Goal: Transaction & Acquisition: Purchase product/service

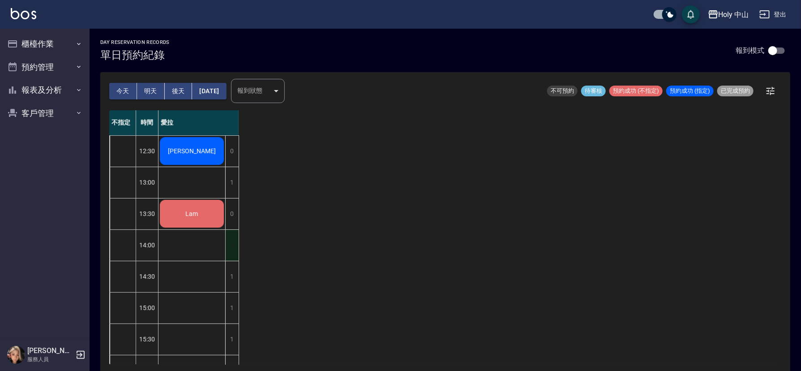
click at [234, 242] on div "1" at bounding box center [231, 245] width 13 height 31
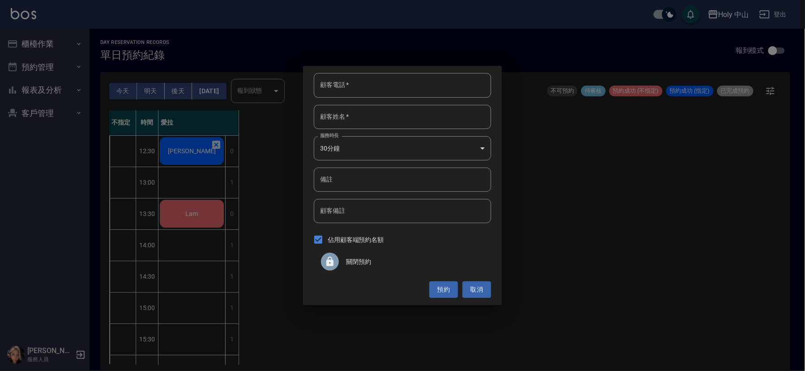
click at [351, 259] on span "關閉預約" at bounding box center [415, 261] width 138 height 9
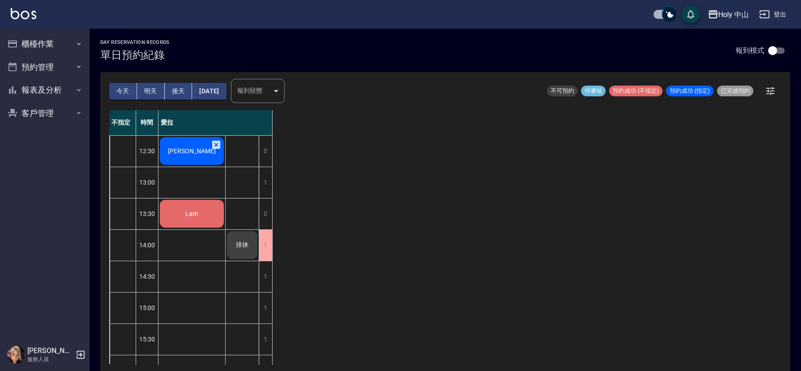
click at [192, 152] on span "[PERSON_NAME]" at bounding box center [191, 150] width 51 height 7
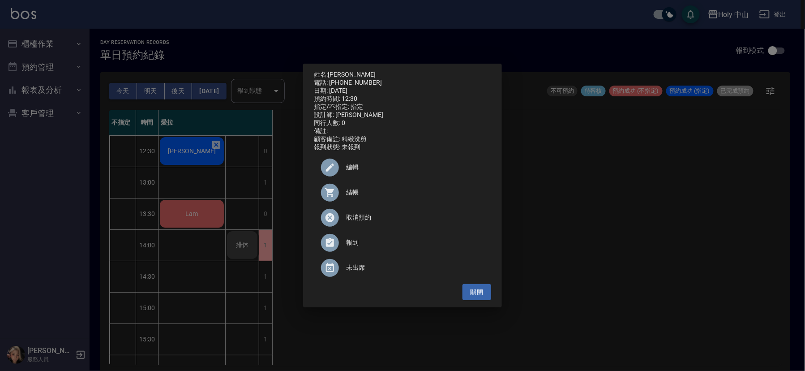
click at [348, 194] on span "結帳" at bounding box center [415, 192] width 138 height 9
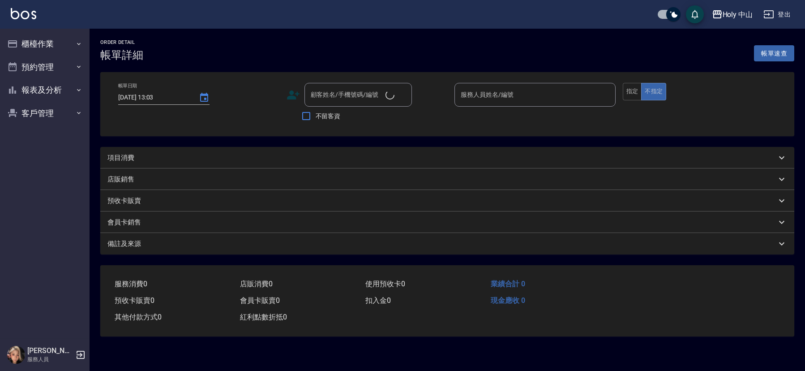
type input "[DATE] 12:30"
type input "愛拉(無代號)"
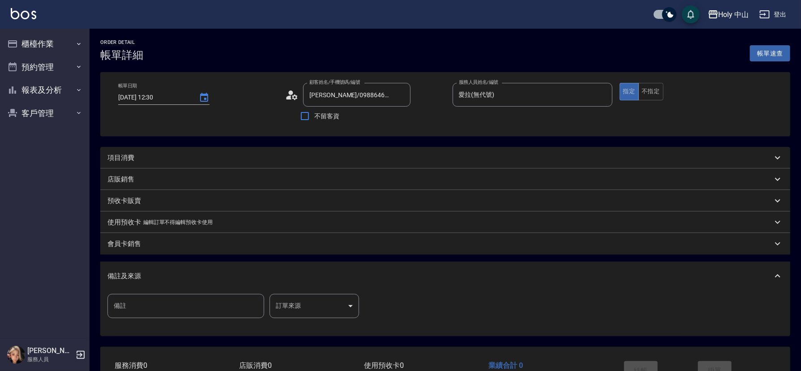
type input "王建智/0988646604/null"
click at [209, 155] on div "項目消費" at bounding box center [439, 157] width 665 height 9
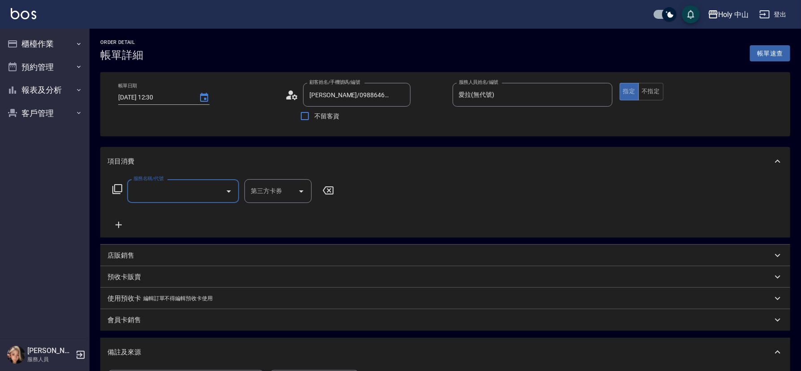
click at [203, 190] on input "服務名稱/代號" at bounding box center [176, 191] width 90 height 16
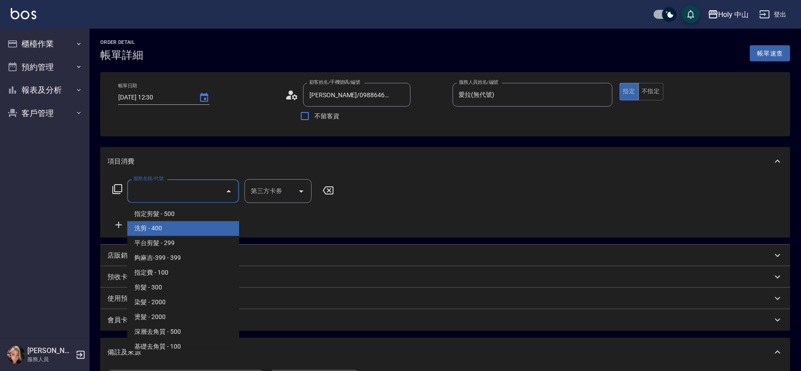
click at [202, 227] on span "洗剪 - 400" at bounding box center [183, 228] width 112 height 15
type input "洗剪(3)"
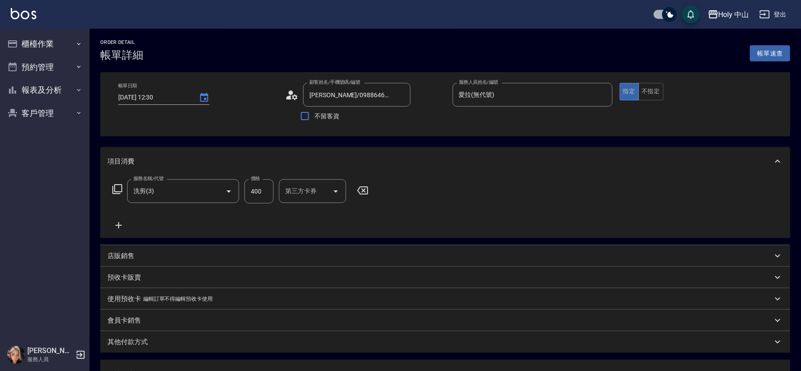
click at [388, 346] on div "其他付款方式" at bounding box center [445, 341] width 690 height 21
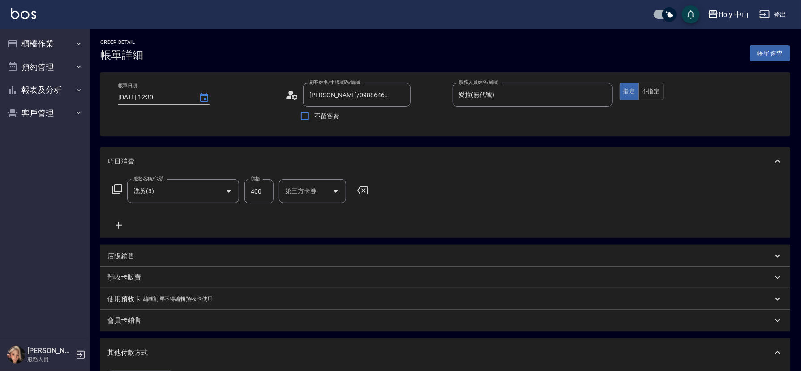
click at [504, 186] on div "服務名稱/代號 洗剪(3) 服務名稱/代號 價格 400 價格 第三方卡券 第三方卡券" at bounding box center [445, 206] width 690 height 62
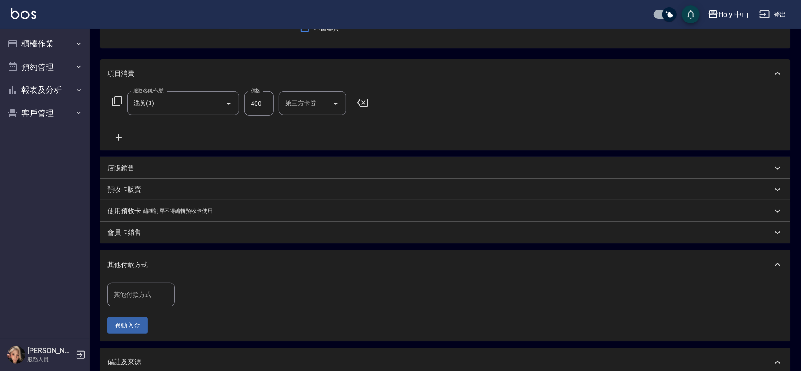
scroll to position [201, 0]
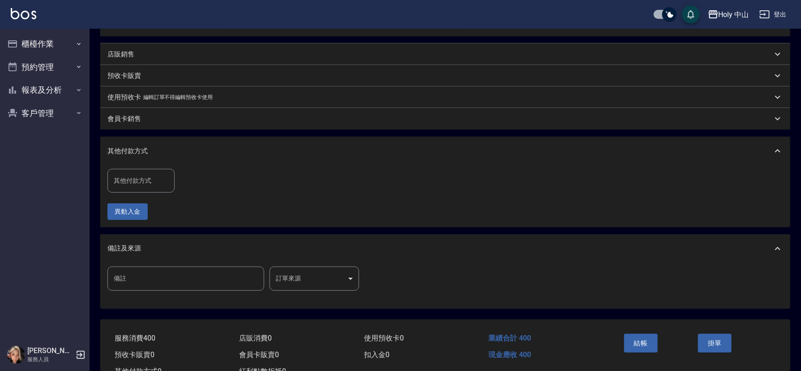
click at [314, 278] on body "Holy 中山 登出 櫃檯作業 打帳單 帳單列表 營業儀表板 現場電腦打卡 預約管理 預約管理 單日預約紀錄 單週預約紀錄 報表及分析 報表目錄 店家日報表 …" at bounding box center [400, 100] width 801 height 602
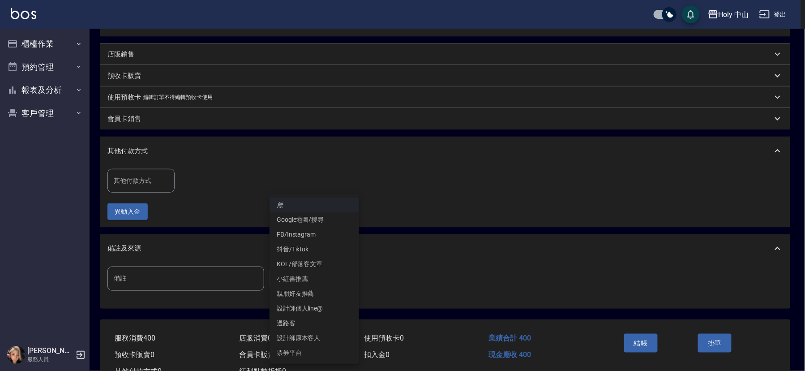
click at [314, 341] on li "設計師原本客人" at bounding box center [314, 337] width 90 height 15
type input "設計師原本客人"
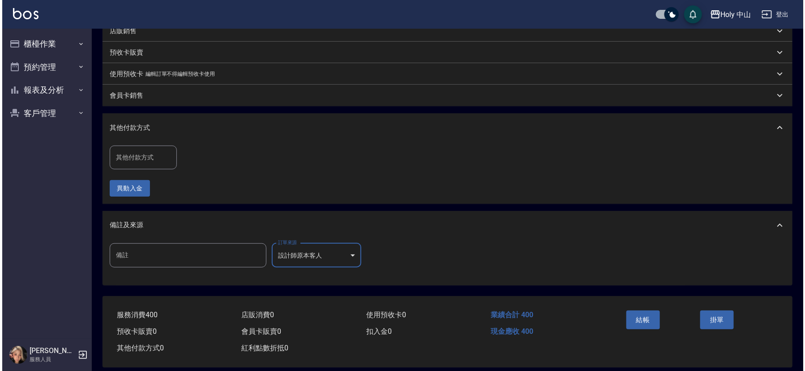
scroll to position [235, 0]
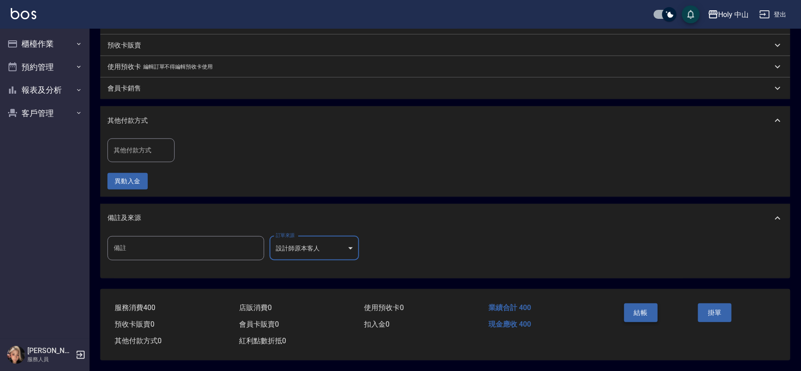
click at [635, 316] on button "結帳" at bounding box center [641, 312] width 34 height 19
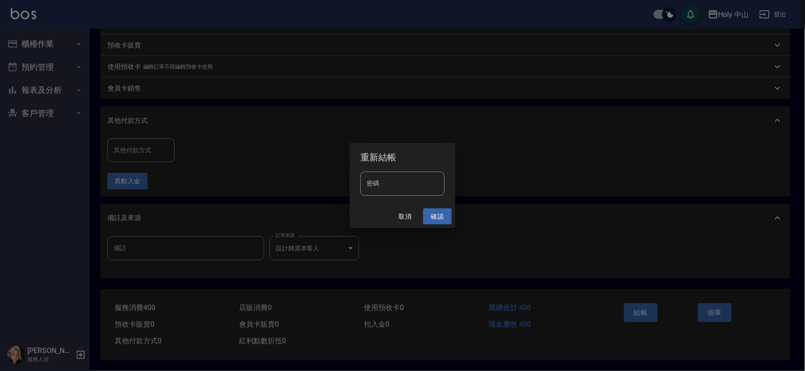
click at [436, 214] on button "確認" at bounding box center [437, 216] width 29 height 17
